Goal: Task Accomplishment & Management: Manage account settings

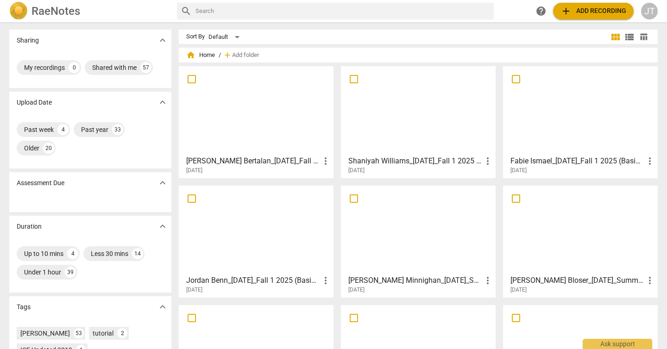
click at [251, 125] on div at bounding box center [256, 111] width 148 height 82
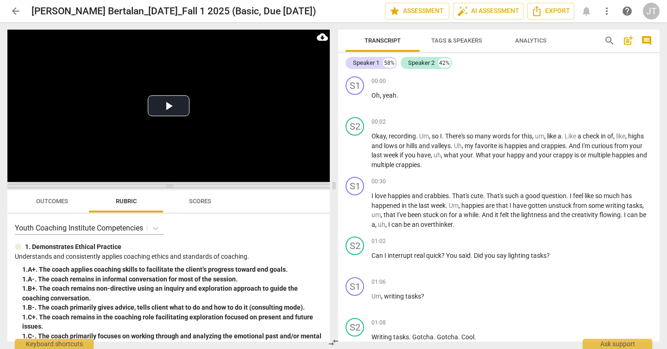
drag, startPoint x: 166, startPoint y: 122, endPoint x: 169, endPoint y: 185, distance: 62.6
click at [169, 185] on span at bounding box center [168, 187] width 323 height 6
click at [167, 112] on button "Play Video" at bounding box center [169, 105] width 42 height 21
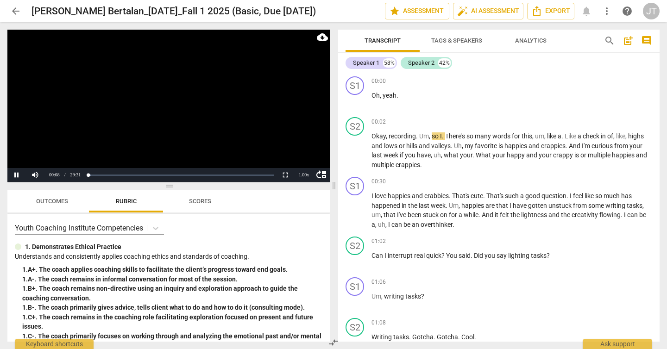
click at [158, 118] on video at bounding box center [168, 106] width 323 height 152
click at [456, 38] on span "Tags & Speakers" at bounding box center [457, 40] width 51 height 7
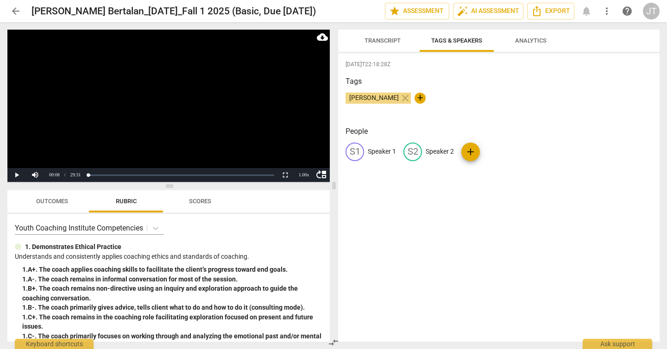
click at [445, 153] on p "Speaker 2" at bounding box center [440, 152] width 28 height 10
type input "Coach"
click at [381, 150] on p "Speaker 1" at bounding box center [382, 152] width 28 height 10
type input "Client"
click at [586, 159] on div "edit Client delete CO Coach add" at bounding box center [499, 156] width 307 height 26
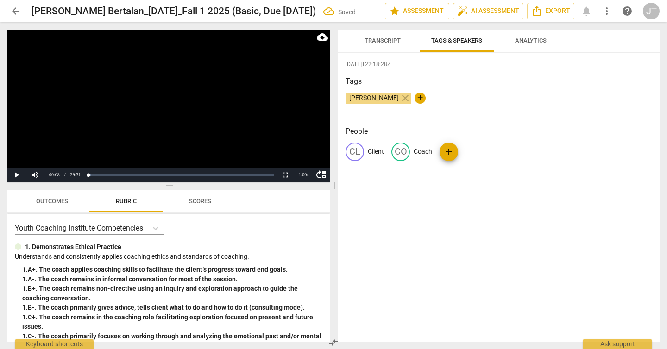
click at [623, 101] on div "[PERSON_NAME] close +" at bounding box center [499, 102] width 307 height 19
click at [377, 44] on span "Transcript" at bounding box center [383, 41] width 58 height 13
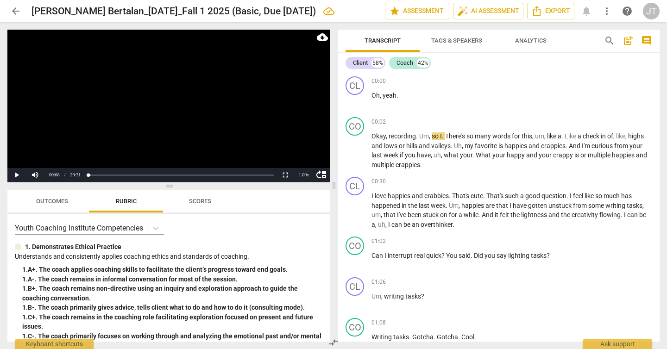
click at [128, 124] on video at bounding box center [168, 106] width 323 height 152
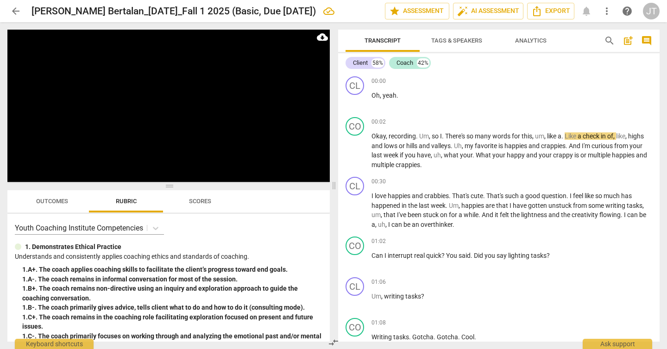
click at [159, 116] on video at bounding box center [168, 106] width 323 height 152
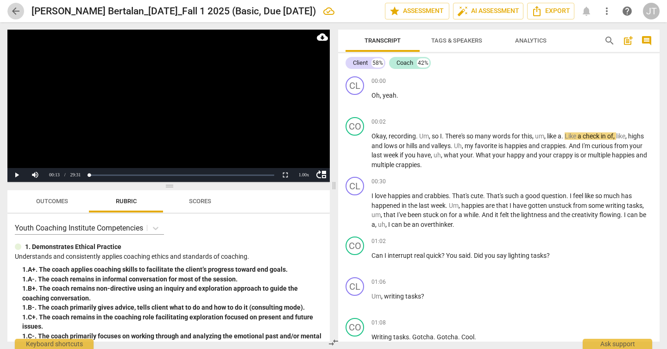
click at [9, 10] on span "arrow_back" at bounding box center [15, 11] width 17 height 11
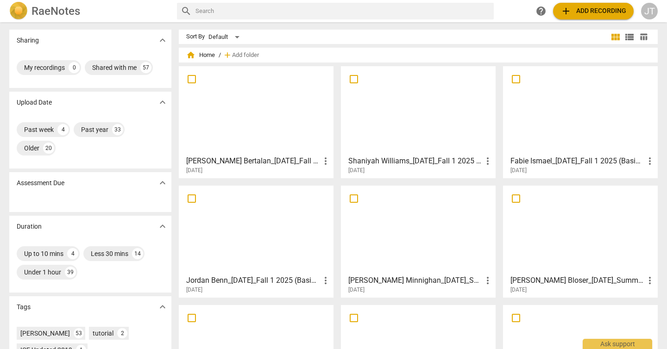
click at [414, 119] on div at bounding box center [418, 111] width 148 height 82
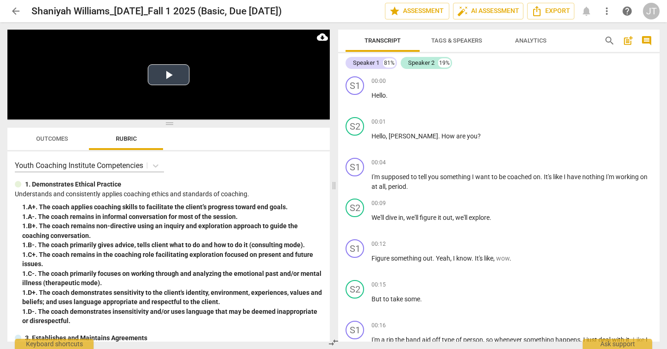
click at [168, 86] on video at bounding box center [168, 75] width 323 height 90
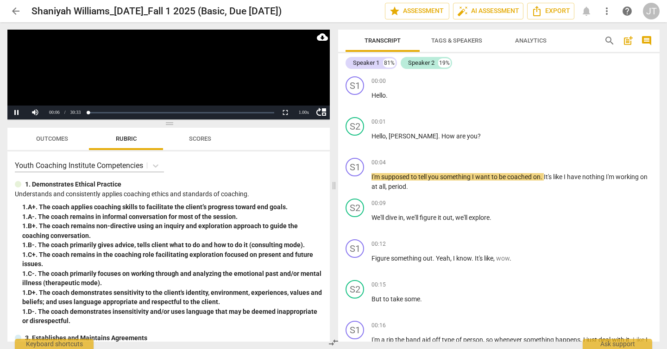
click at [181, 73] on video at bounding box center [168, 75] width 323 height 90
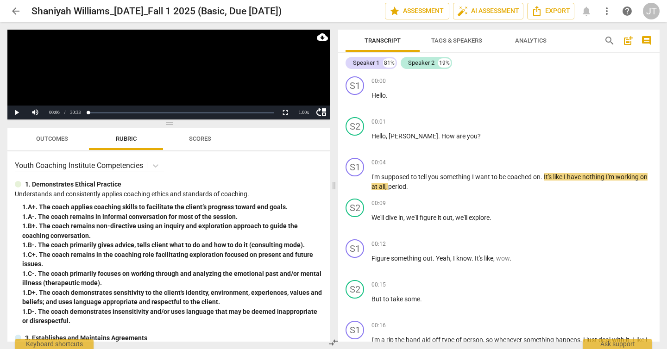
click at [443, 48] on button "Tags & Speakers" at bounding box center [457, 41] width 74 height 22
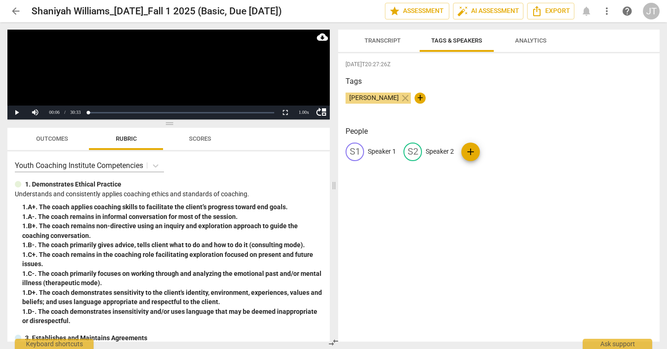
click at [373, 149] on p "Speaker 1" at bounding box center [382, 152] width 28 height 10
type input "Client"
click at [495, 152] on p "Speaker 2" at bounding box center [500, 152] width 28 height 10
type input "Coach"
click at [385, 39] on span "Transcript" at bounding box center [383, 40] width 36 height 7
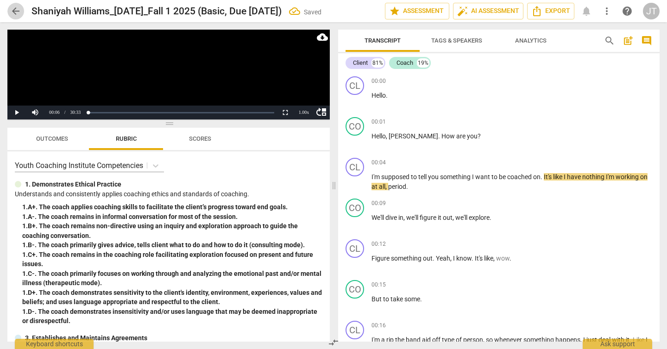
click at [17, 11] on span "arrow_back" at bounding box center [15, 11] width 11 height 11
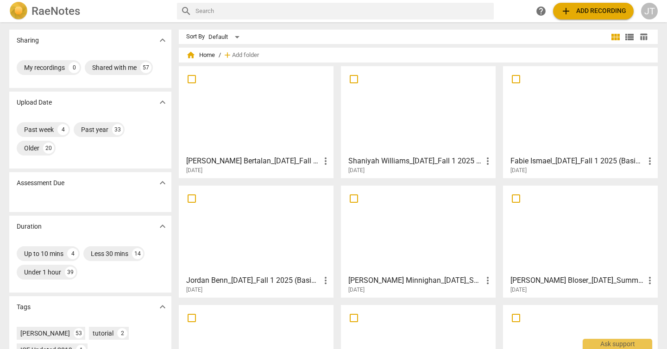
click at [588, 128] on div at bounding box center [581, 111] width 148 height 82
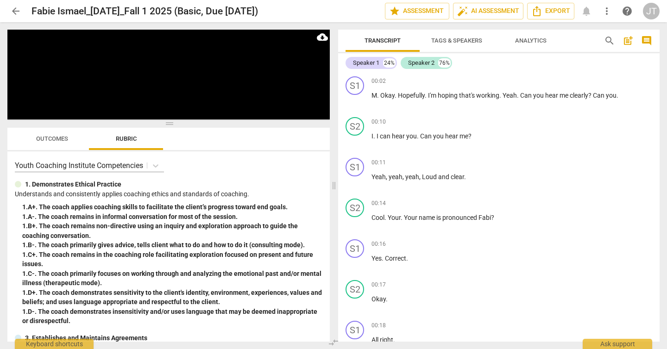
click at [186, 90] on video at bounding box center [168, 75] width 323 height 90
click at [161, 74] on button "Play Video" at bounding box center [169, 74] width 42 height 21
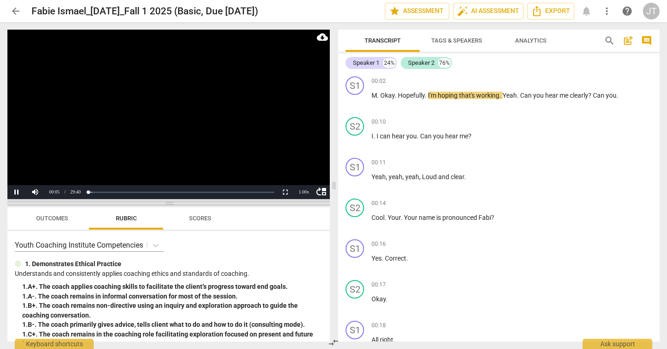
drag, startPoint x: 166, startPoint y: 125, endPoint x: 159, endPoint y: 205, distance: 80.1
click at [159, 205] on span at bounding box center [168, 204] width 323 height 6
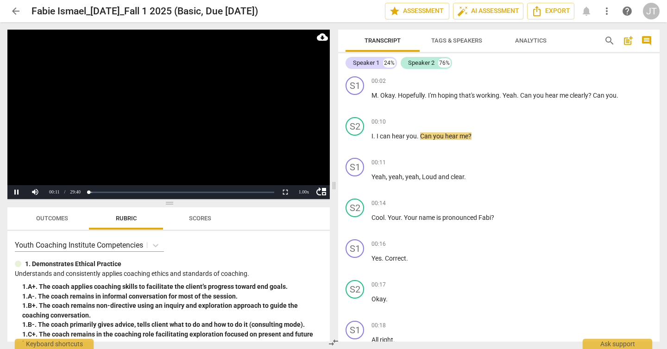
click at [176, 133] on video at bounding box center [168, 115] width 323 height 170
click at [463, 42] on span "Tags & Speakers" at bounding box center [457, 40] width 51 height 7
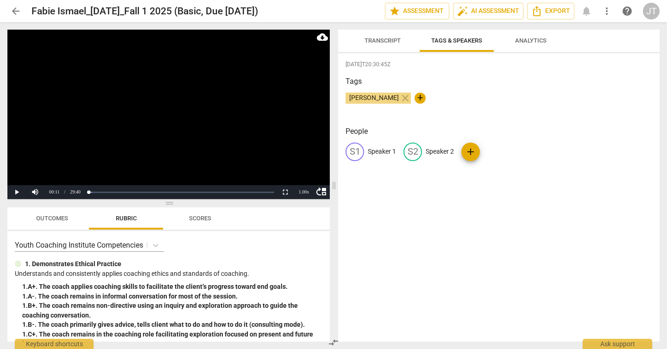
click at [378, 150] on p "Speaker 1" at bounding box center [382, 152] width 28 height 10
type input "Coach"
click at [504, 153] on p "Speaker 2" at bounding box center [500, 152] width 28 height 10
type input "Client"
click at [389, 37] on span "Transcript" at bounding box center [383, 40] width 36 height 7
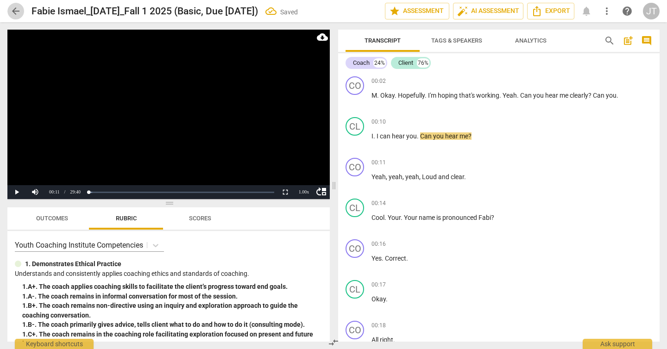
click at [13, 14] on span "arrow_back" at bounding box center [15, 11] width 11 height 11
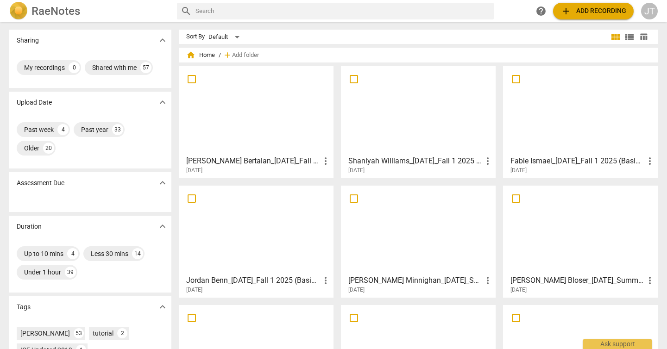
click at [263, 222] on div at bounding box center [256, 230] width 148 height 82
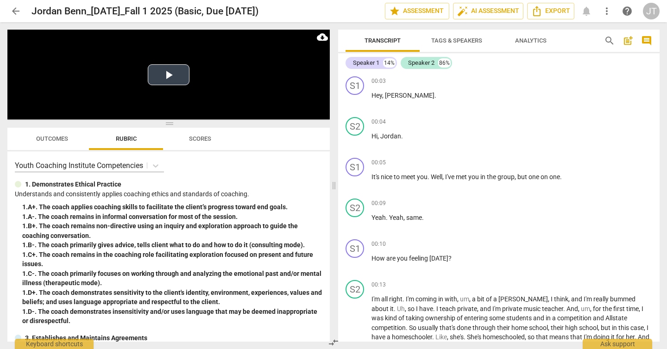
click at [169, 76] on button "Play Video" at bounding box center [169, 74] width 42 height 21
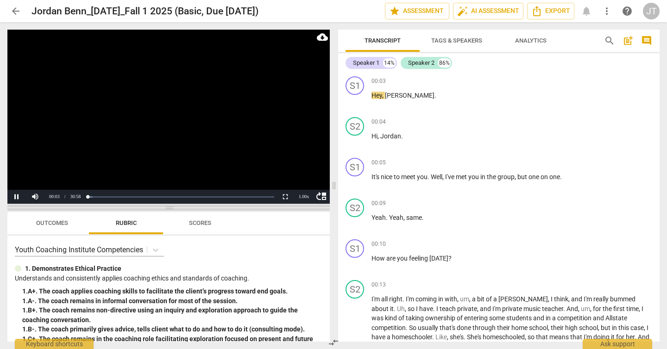
drag, startPoint x: 172, startPoint y: 123, endPoint x: 171, endPoint y: 207, distance: 84.4
click at [171, 207] on span at bounding box center [168, 208] width 323 height 6
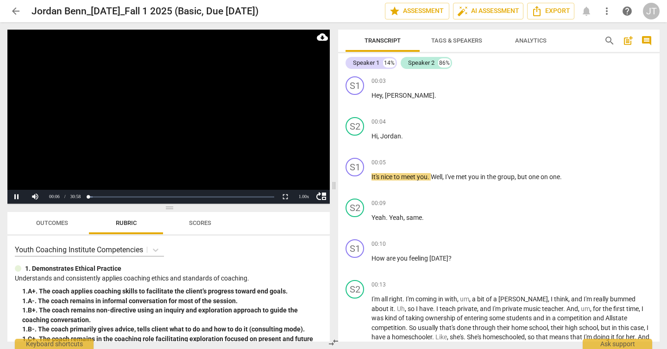
click at [159, 138] on video at bounding box center [168, 117] width 323 height 174
click at [456, 38] on span "Tags & Speakers" at bounding box center [457, 40] width 51 height 7
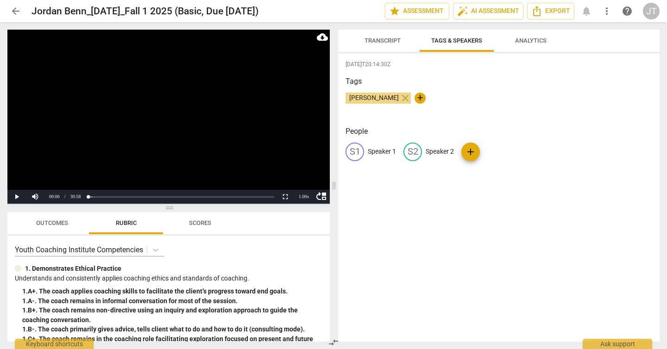
click at [385, 149] on p "Speaker 1" at bounding box center [382, 152] width 28 height 10
type input "Coach"
click at [496, 154] on p "Speaker 2" at bounding box center [500, 152] width 28 height 10
type input "Client"
click at [631, 120] on div "[DATE]T20:14:30Z Tags [PERSON_NAME] close + People CO Coach CL Client add" at bounding box center [499, 197] width 322 height 289
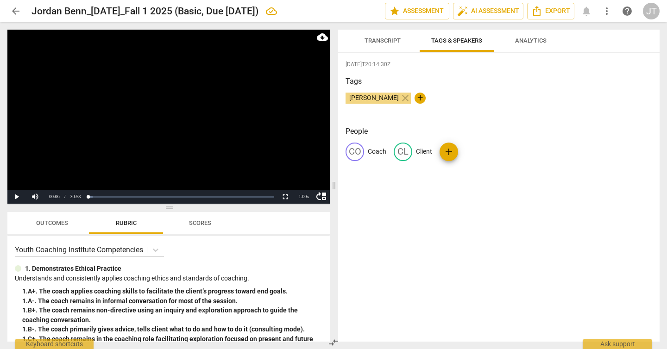
click at [19, 8] on span "arrow_back" at bounding box center [15, 11] width 11 height 11
